Goal: Task Accomplishment & Management: Manage account settings

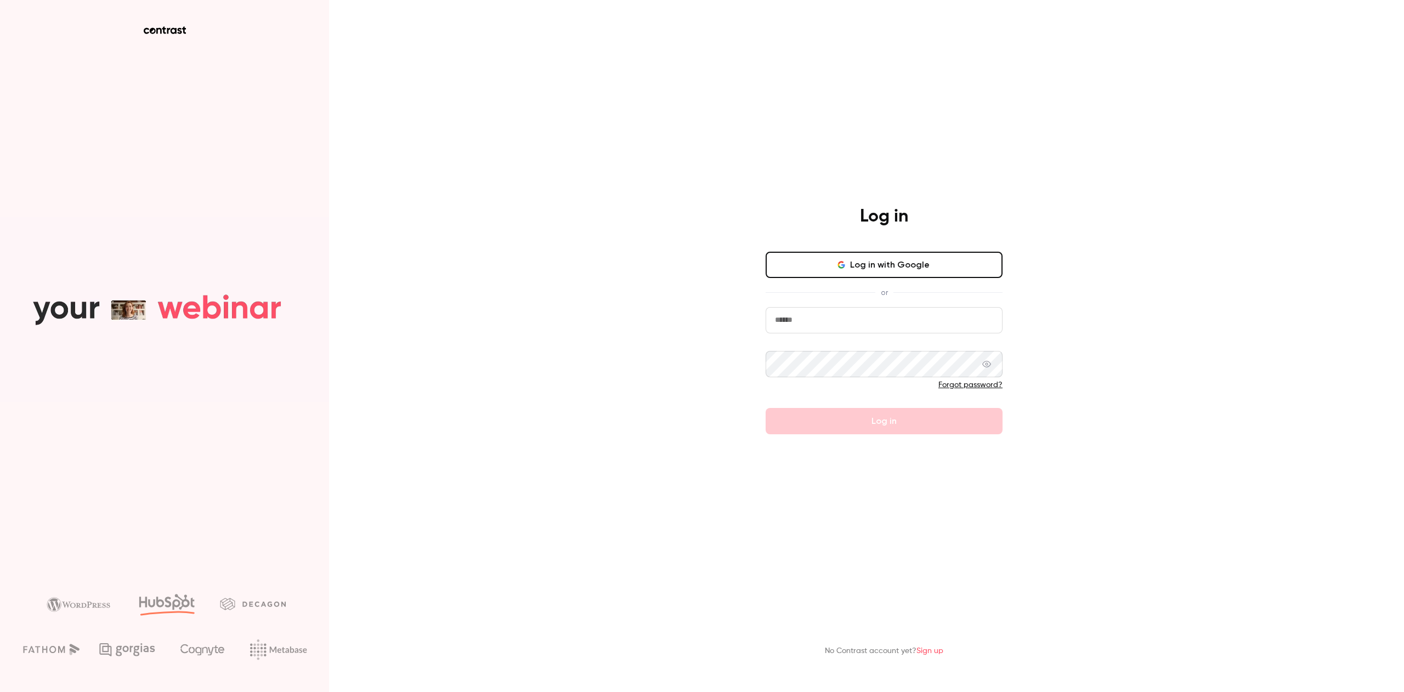
click at [839, 262] on icon "button" at bounding box center [841, 265] width 9 height 9
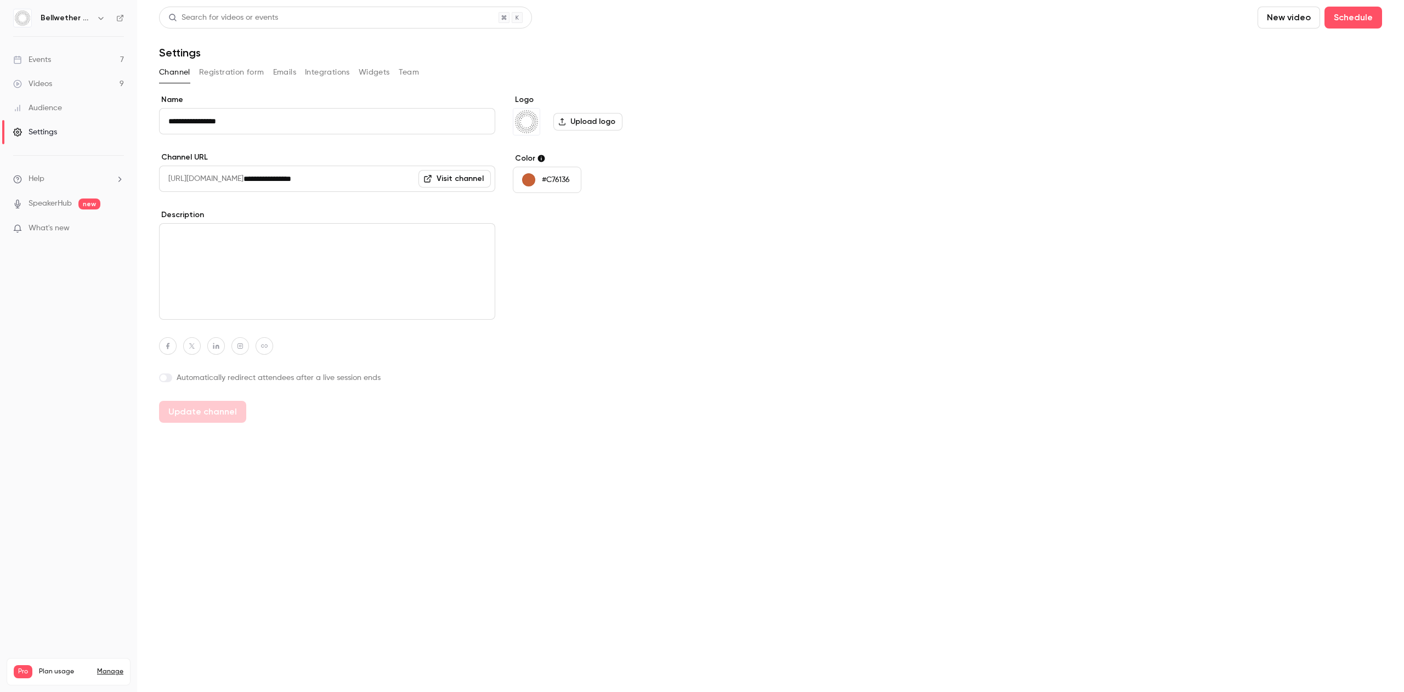
click at [48, 668] on span "Plan usage" at bounding box center [65, 672] width 52 height 9
click at [71, 177] on li "Help" at bounding box center [68, 179] width 111 height 12
click at [64, 64] on div at bounding box center [702, 346] width 1404 height 692
click at [41, 130] on div "Settings" at bounding box center [35, 132] width 44 height 11
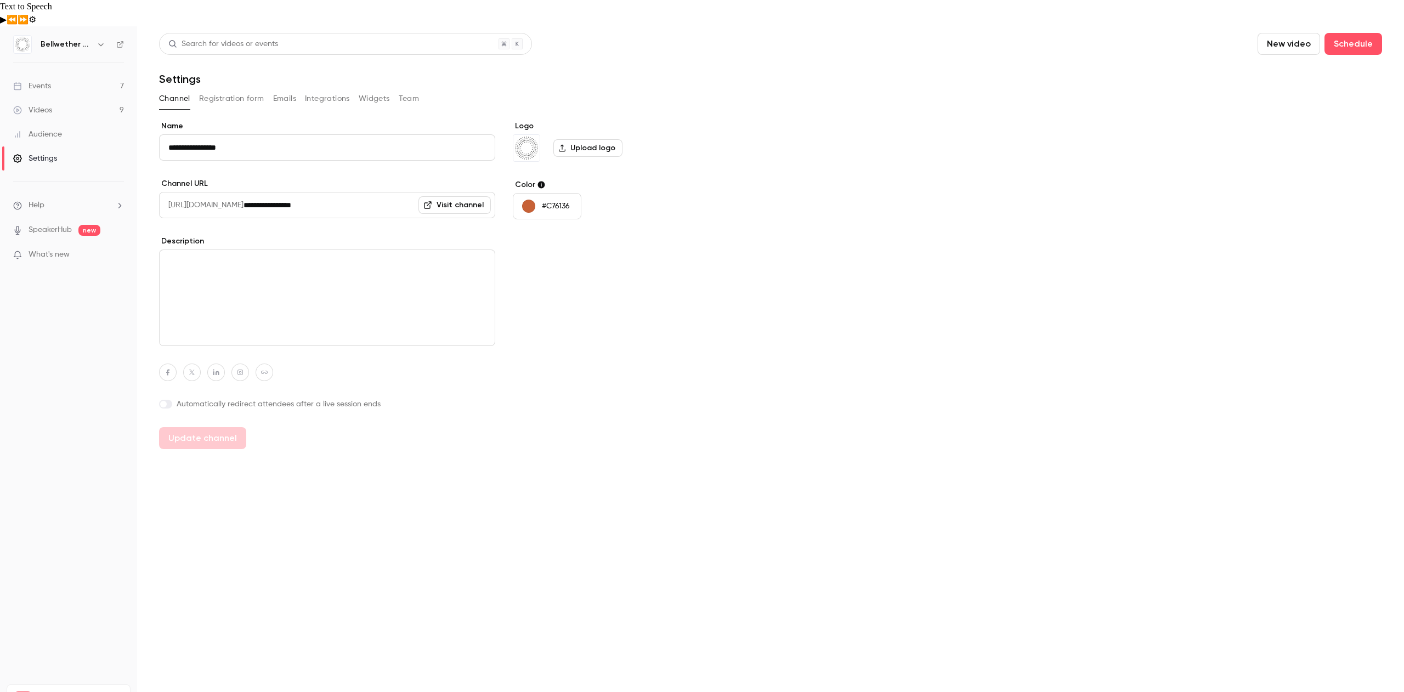
click at [211, 90] on button "Registration form" at bounding box center [231, 99] width 65 height 18
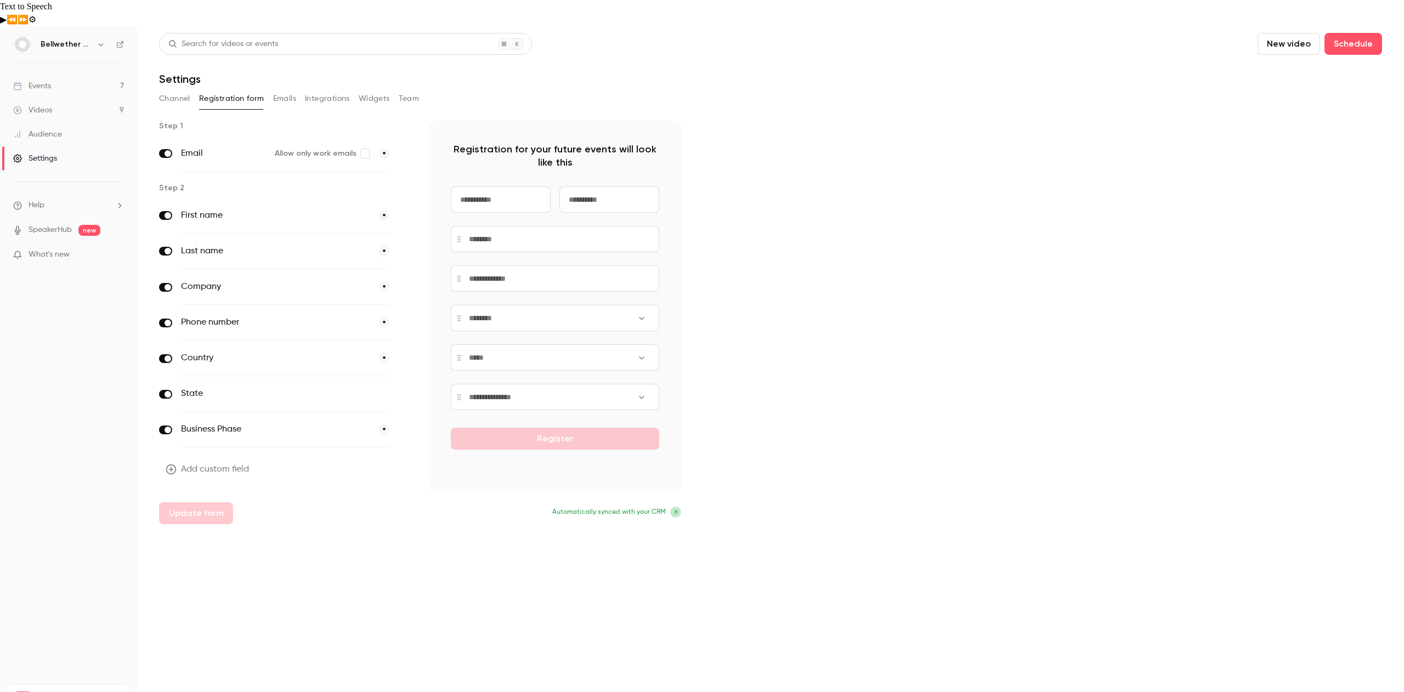
click at [269, 90] on div "Channel Registration form Emails Integrations Widgets Team" at bounding box center [770, 99] width 1223 height 18
click at [283, 90] on button "Emails" at bounding box center [284, 99] width 23 height 18
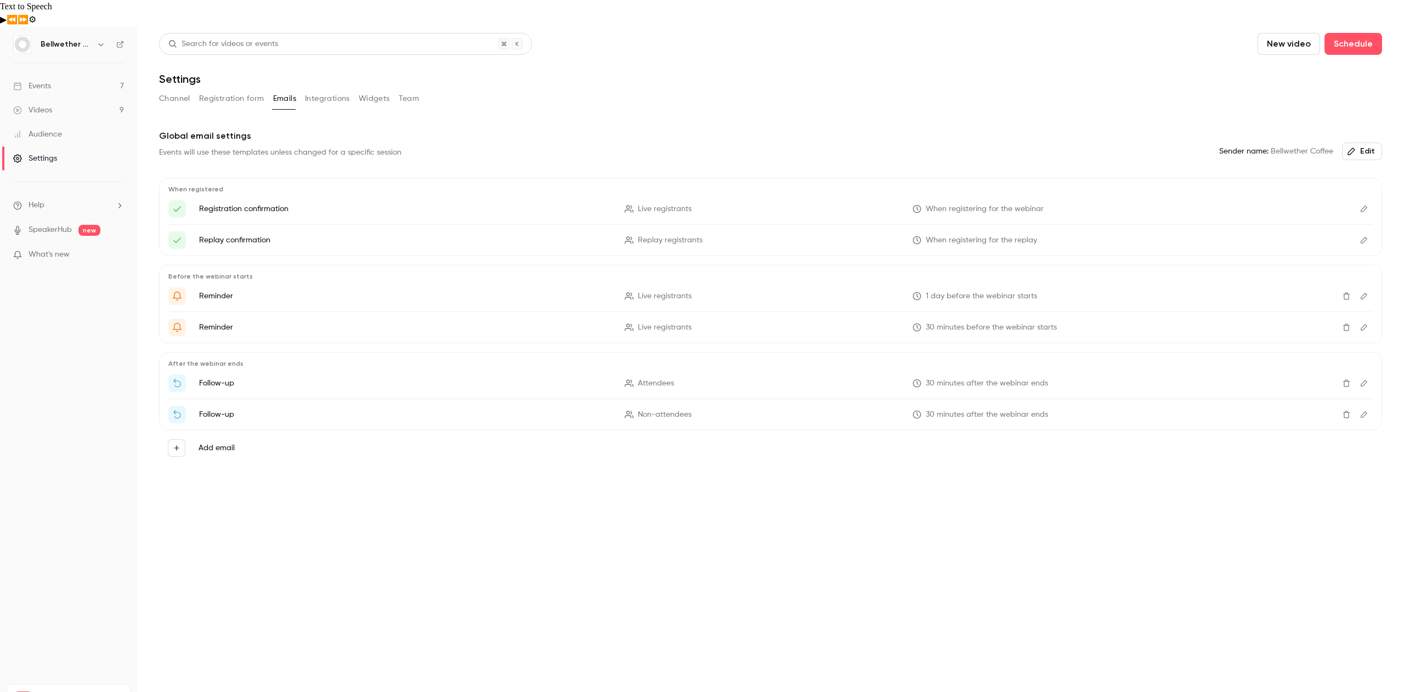
click at [305, 90] on button "Integrations" at bounding box center [327, 99] width 45 height 18
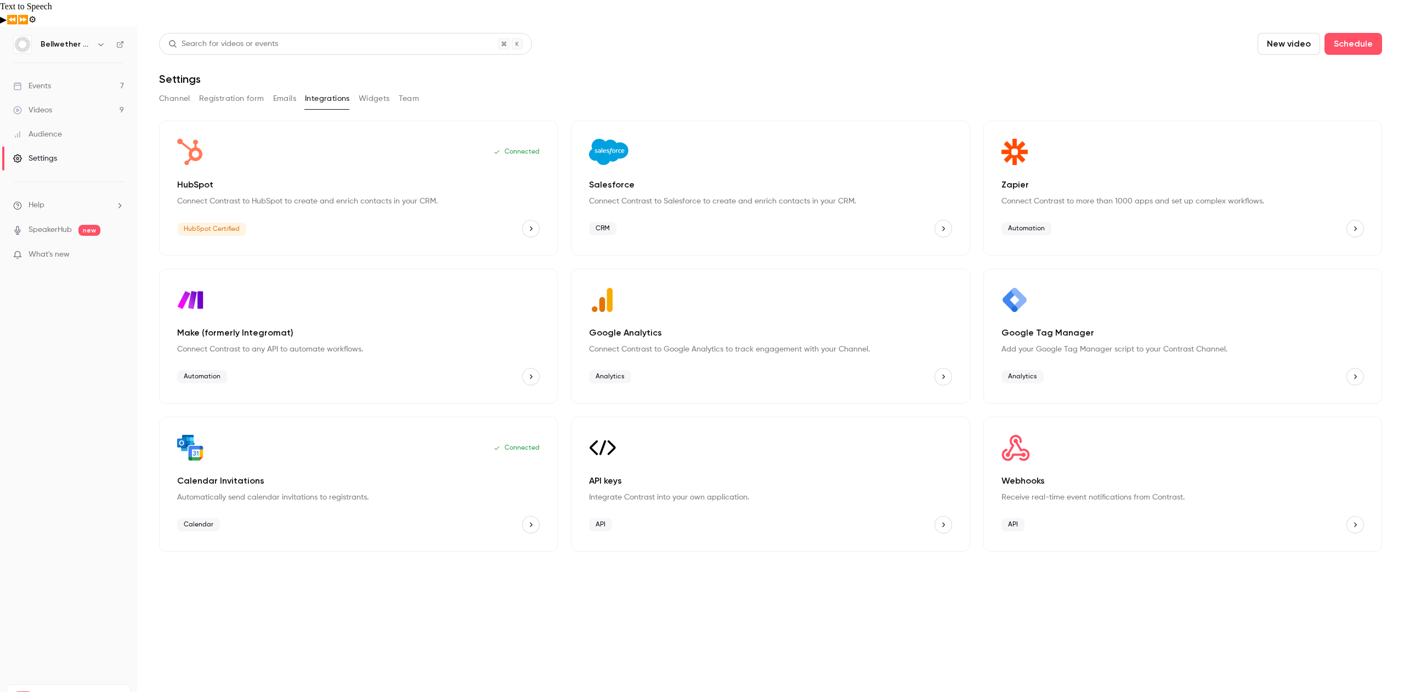
click at [368, 90] on button "Widgets" at bounding box center [374, 99] width 31 height 18
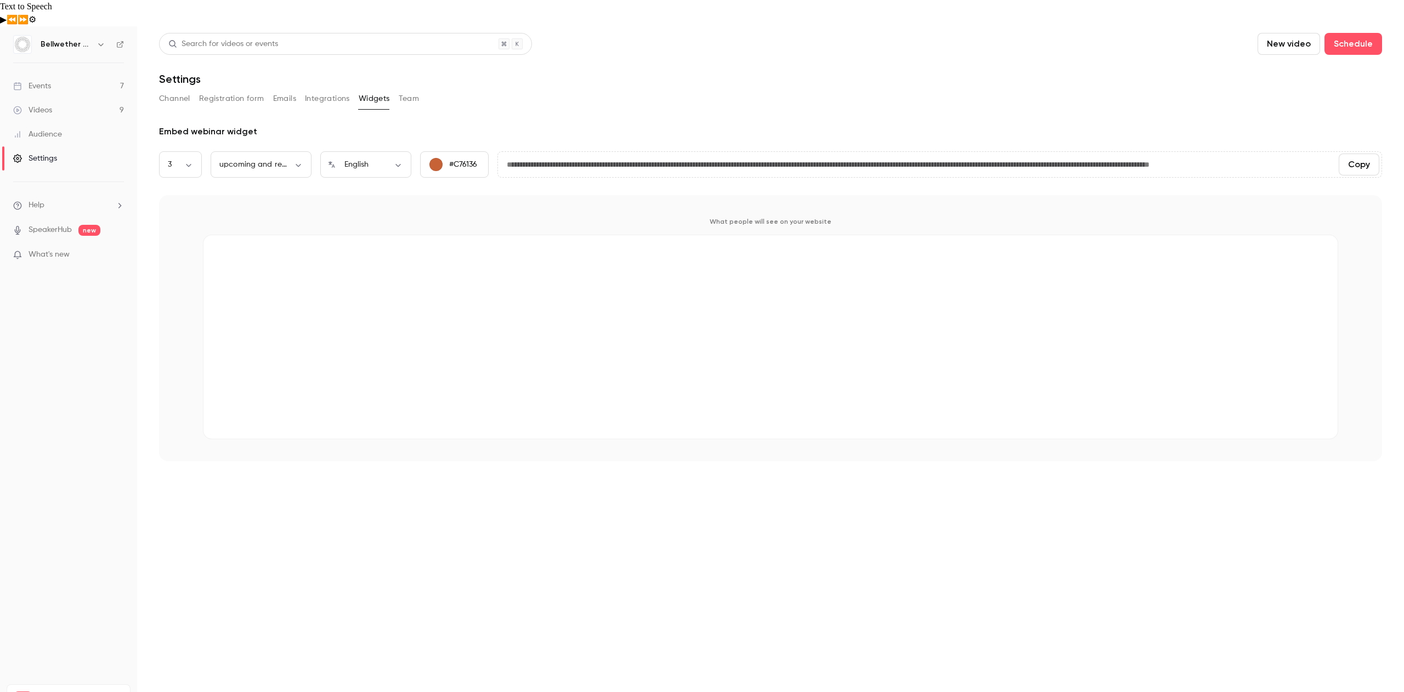
click at [396, 90] on div "Channel Registration form Emails Integrations Widgets Team" at bounding box center [770, 99] width 1223 height 18
click at [408, 90] on button "Team" at bounding box center [409, 99] width 21 height 18
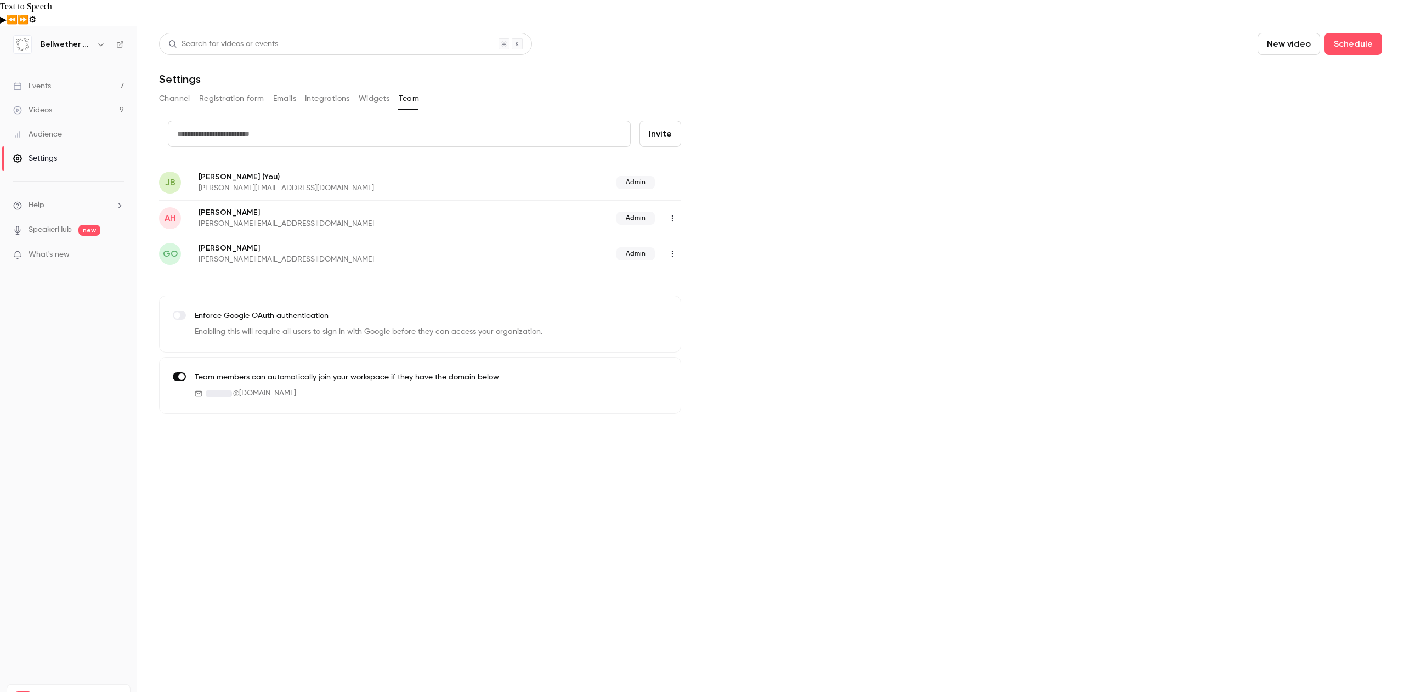
click at [178, 90] on button "Channel" at bounding box center [174, 99] width 31 height 18
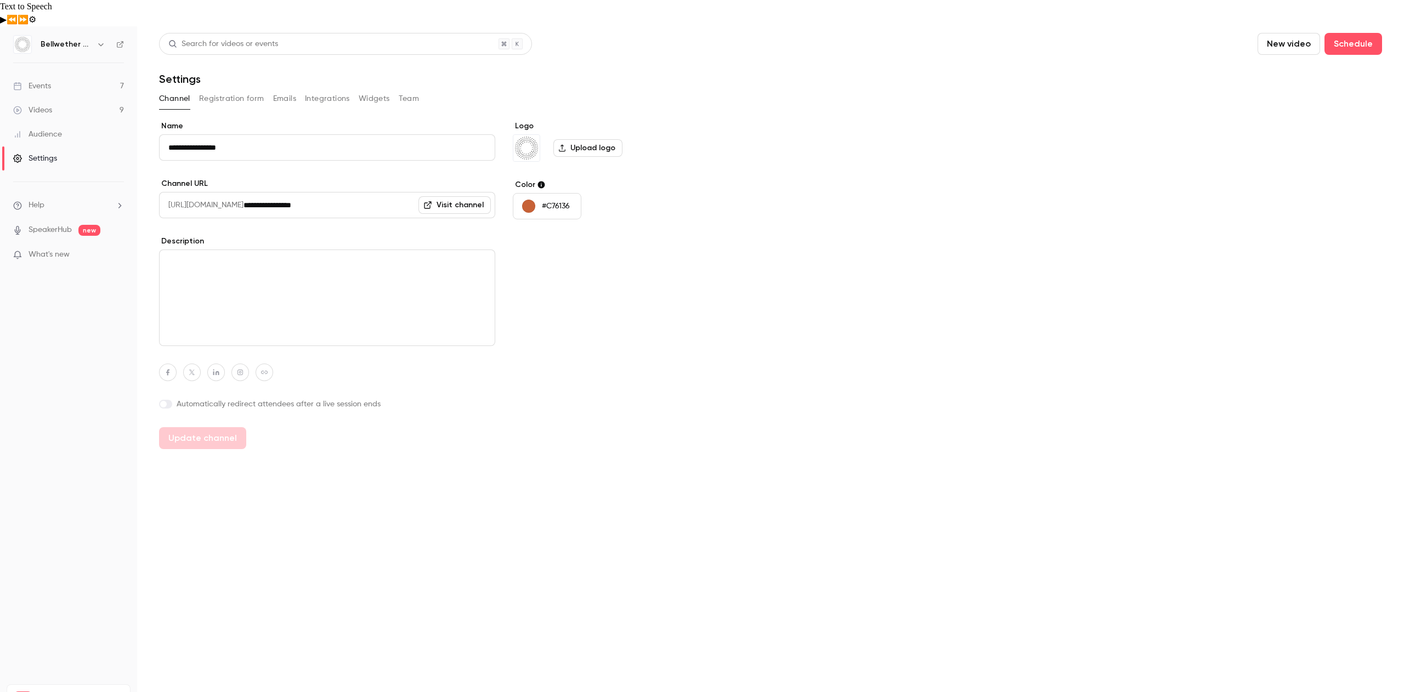
click at [67, 122] on link "Audience" at bounding box center [68, 134] width 137 height 24
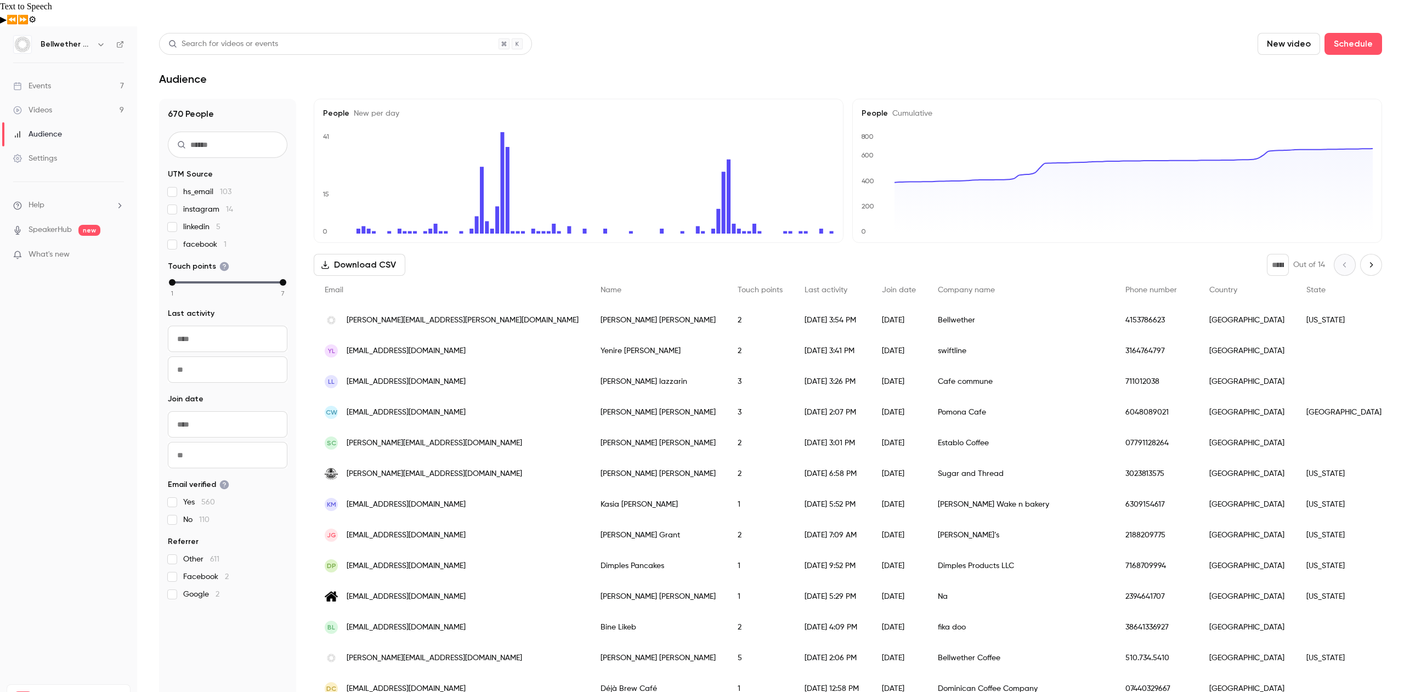
click at [90, 39] on h6 "Bellwether Coffee" at bounding box center [67, 44] width 52 height 11
click at [98, 40] on icon "button" at bounding box center [101, 44] width 9 height 9
click at [64, 106] on div "Billing" at bounding box center [113, 101] width 147 height 11
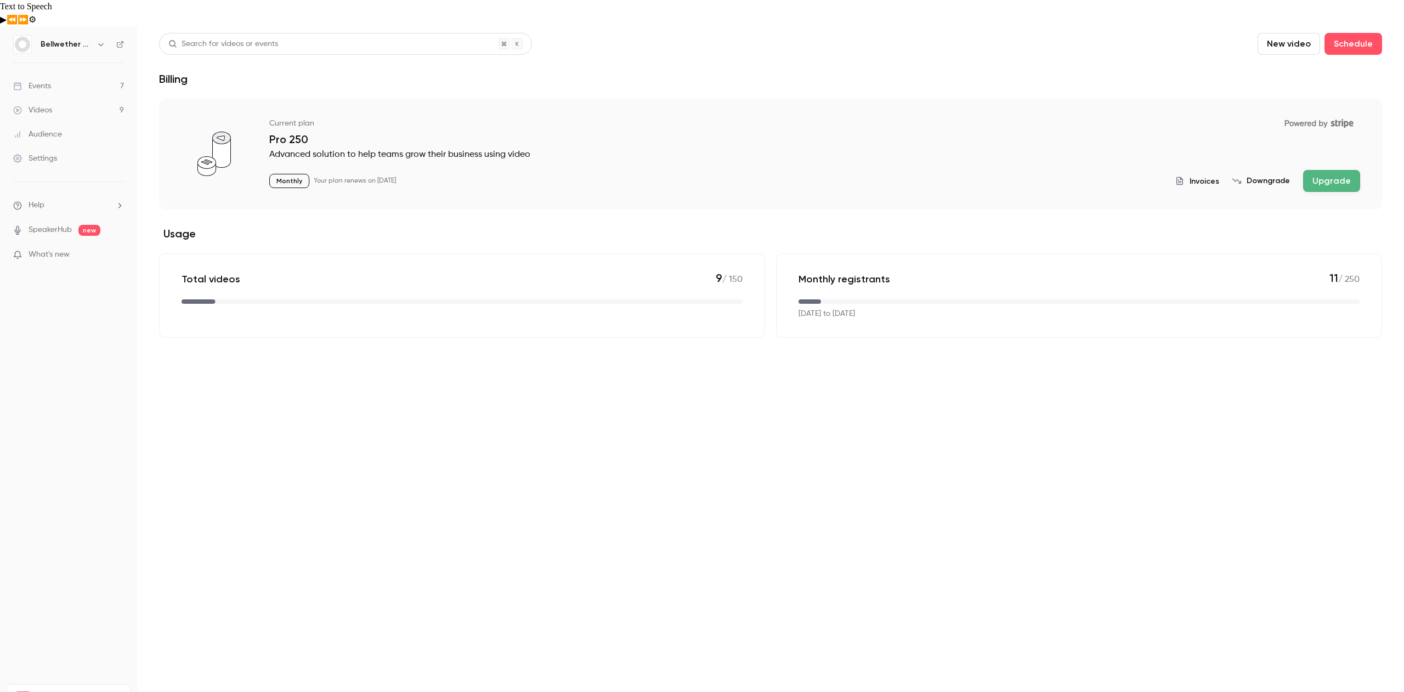
click at [289, 170] on div "Monthly Your plan renews on [DATE] Invoices Downgrade Upgrade" at bounding box center [814, 181] width 1091 height 22
click at [305, 148] on p "Advanced solution to help teams grow their business using video" at bounding box center [814, 154] width 1091 height 13
click at [1210, 176] on span "Invoices" at bounding box center [1205, 182] width 30 height 12
